Goal: Book appointment/travel/reservation

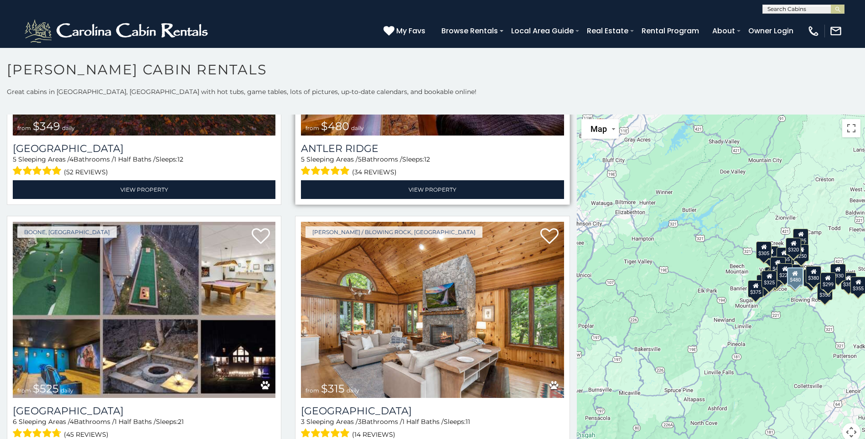
scroll to position [182, 0]
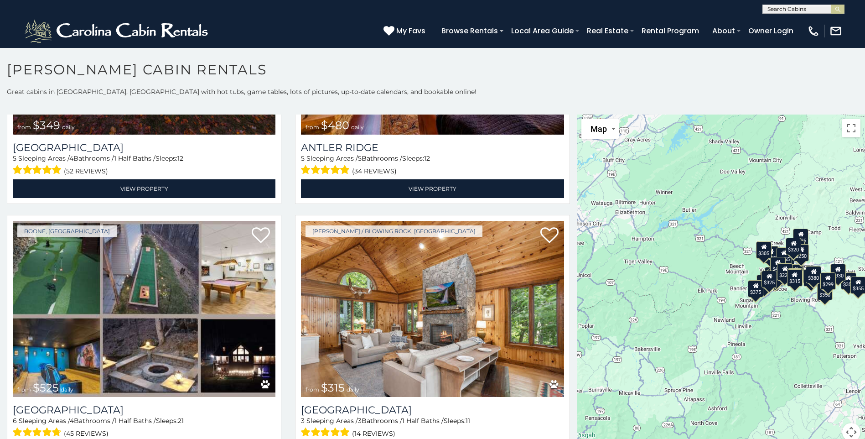
click at [760, 253] on div "$305" at bounding box center [763, 249] width 15 height 17
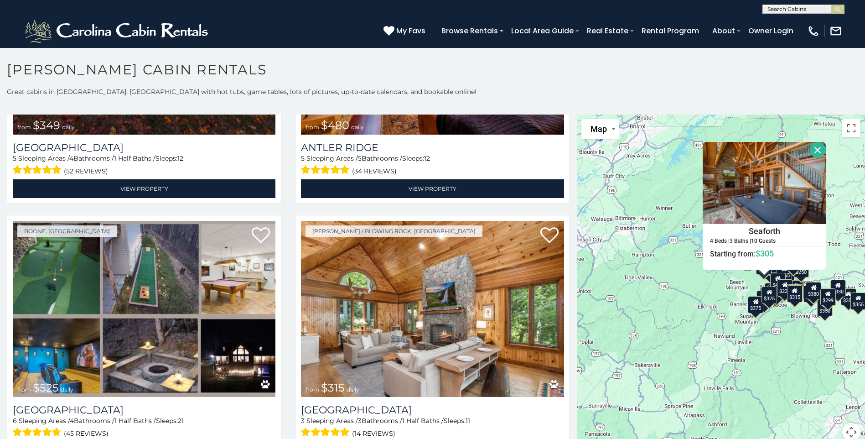
click at [684, 255] on div "$349 $480 $525 $315 $355 $675 $635 $930 $400 $451 $330 $400 $485 $460 $395 $695…" at bounding box center [721, 282] width 288 height 337
click at [813, 292] on div "$380" at bounding box center [813, 290] width 15 height 17
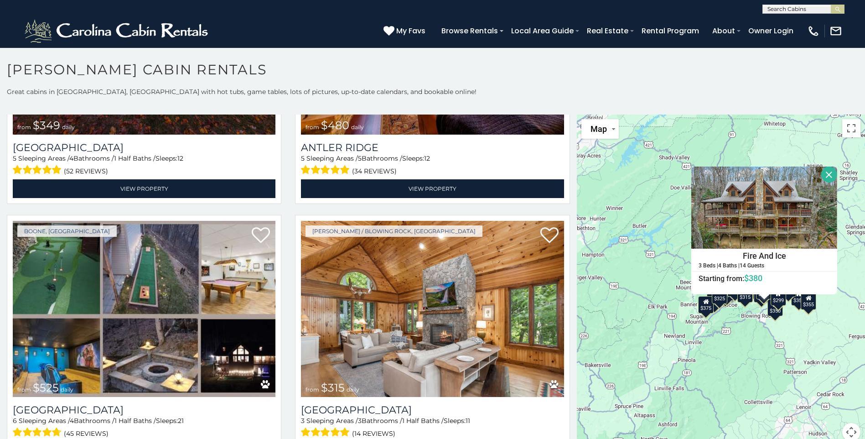
click at [809, 307] on div "$355" at bounding box center [808, 300] width 15 height 17
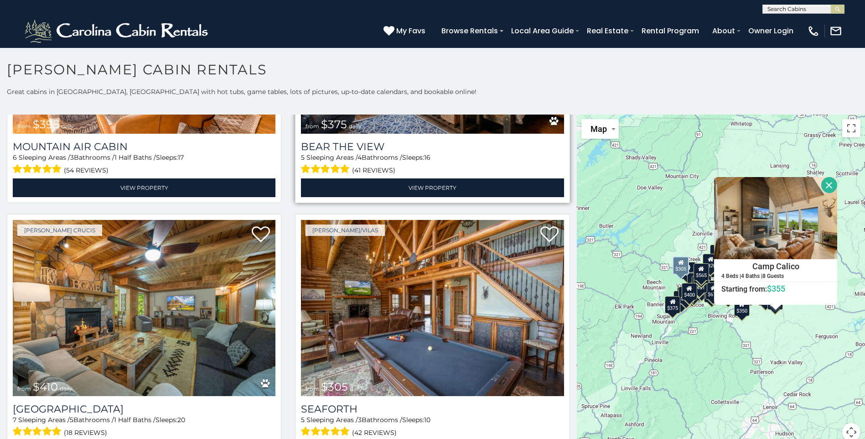
scroll to position [3100, 0]
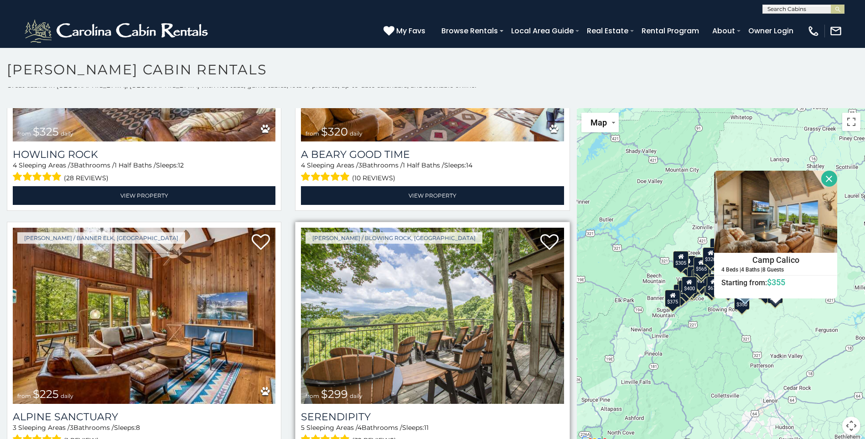
scroll to position [8, 0]
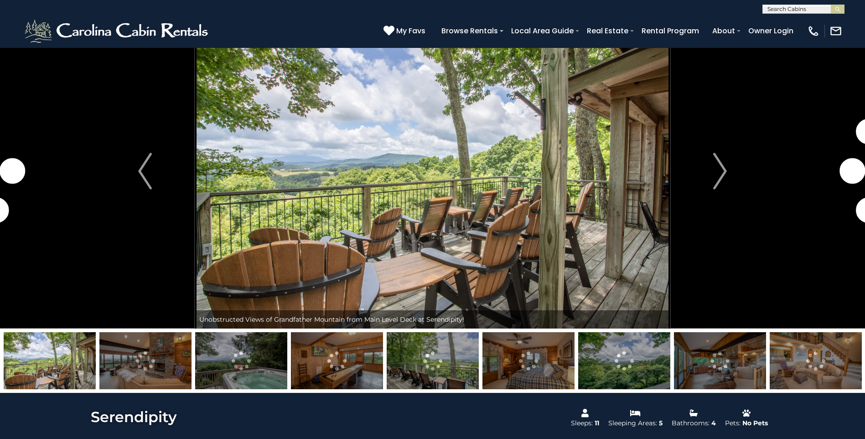
scroll to position [91, 0]
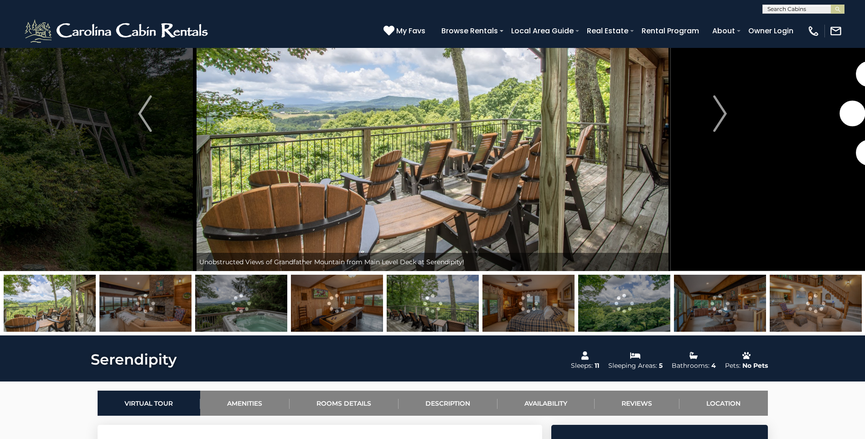
click at [51, 314] on img at bounding box center [50, 302] width 92 height 57
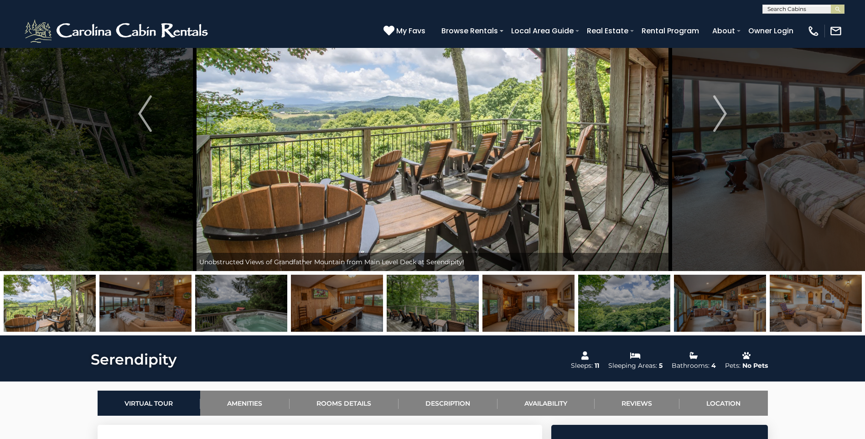
click at [119, 312] on img at bounding box center [145, 302] width 92 height 57
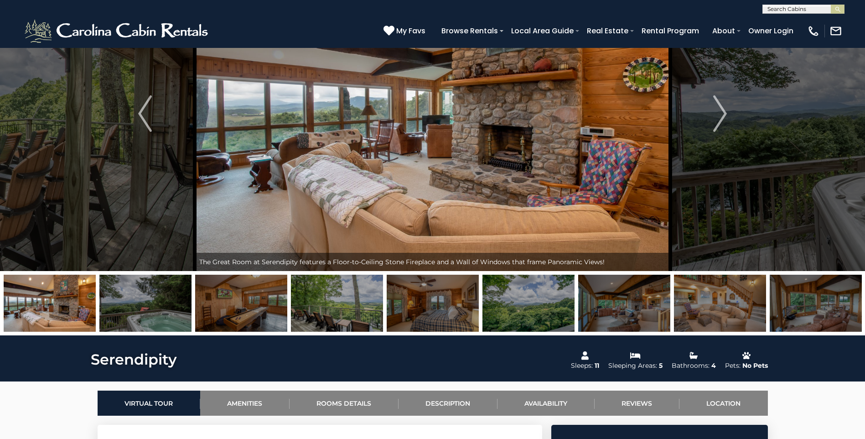
click at [234, 317] on img at bounding box center [241, 302] width 92 height 57
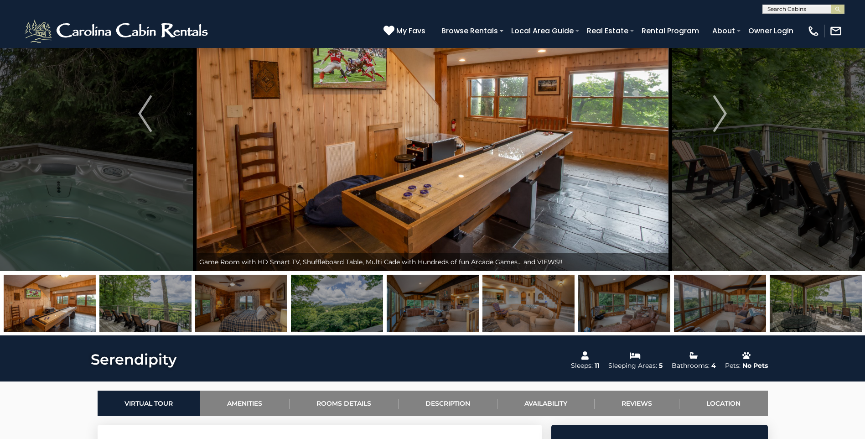
click at [322, 317] on img at bounding box center [337, 302] width 92 height 57
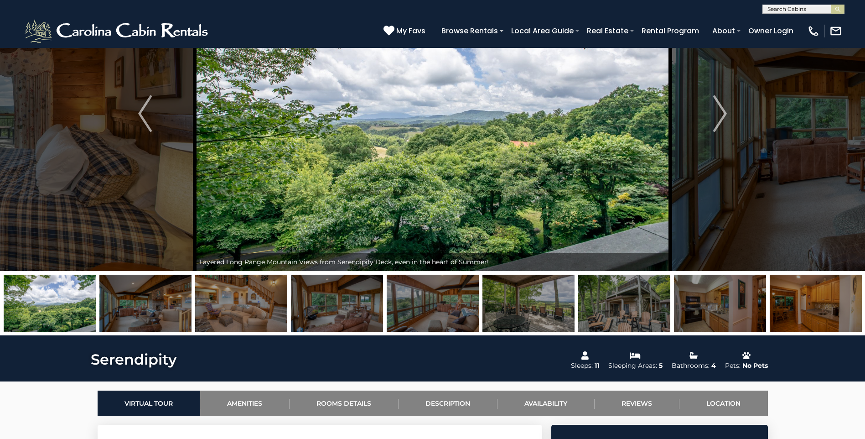
click at [418, 321] on img at bounding box center [433, 302] width 92 height 57
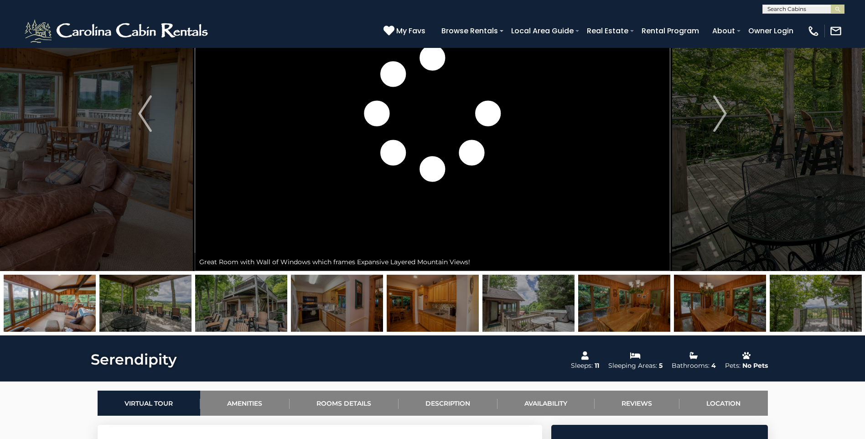
click at [418, 321] on img at bounding box center [433, 302] width 92 height 57
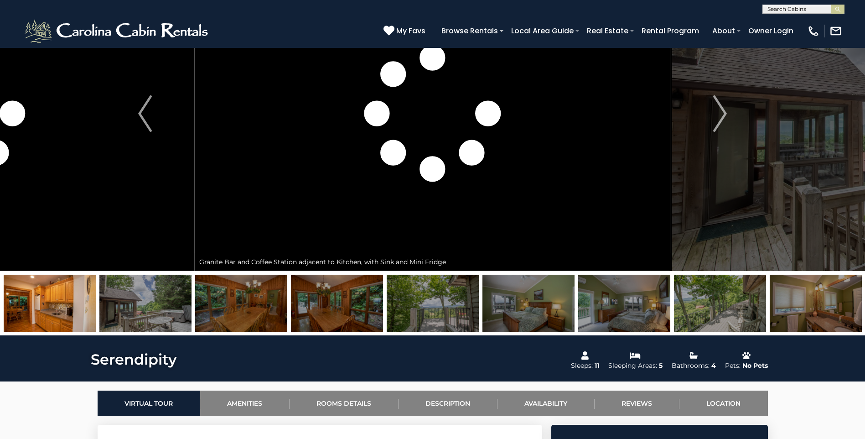
click at [255, 310] on img at bounding box center [241, 302] width 92 height 57
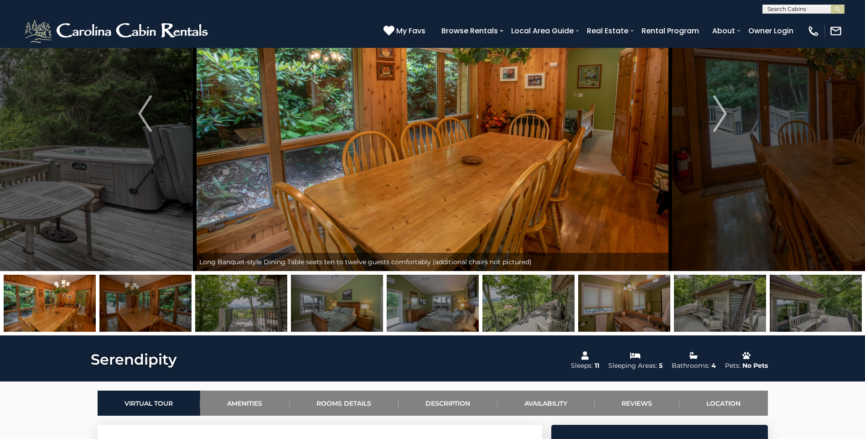
click at [800, 310] on img at bounding box center [816, 302] width 92 height 57
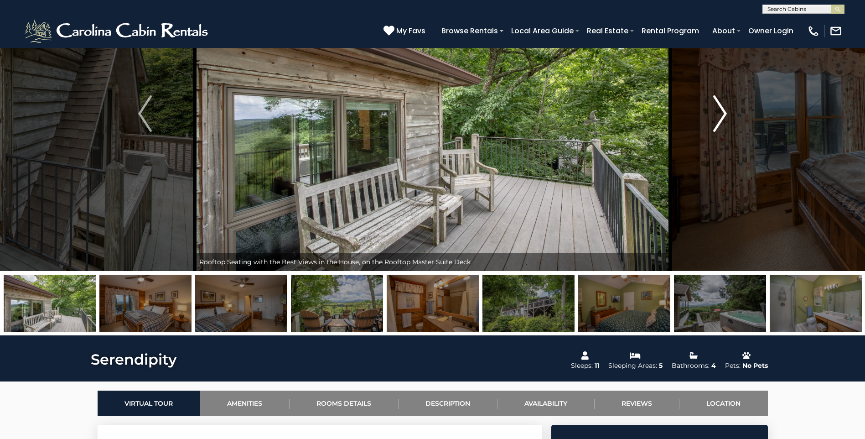
click at [713, 121] on img "Next" at bounding box center [720, 113] width 14 height 36
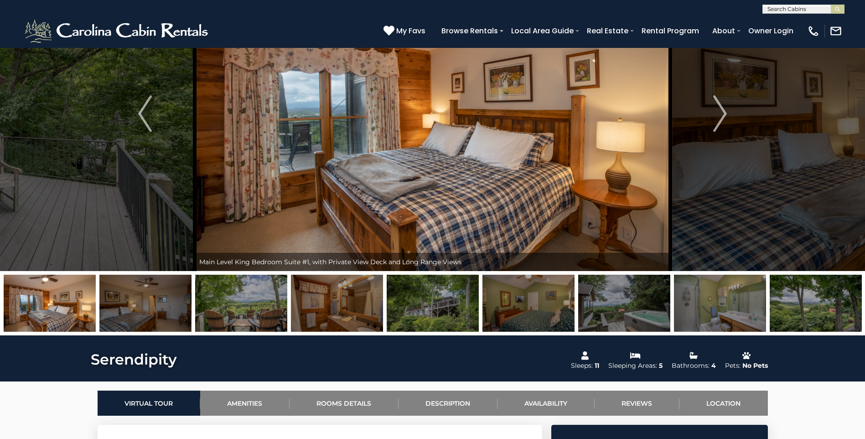
click at [636, 304] on img at bounding box center [624, 302] width 92 height 57
